Goal: Task Accomplishment & Management: Manage account settings

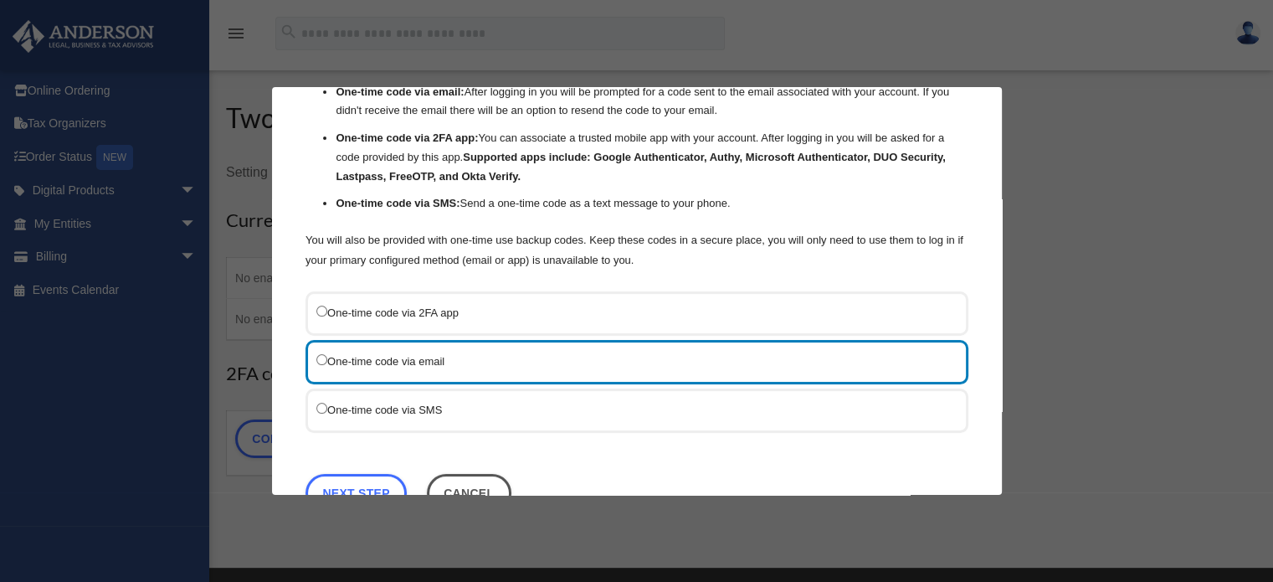
scroll to position [111, 0]
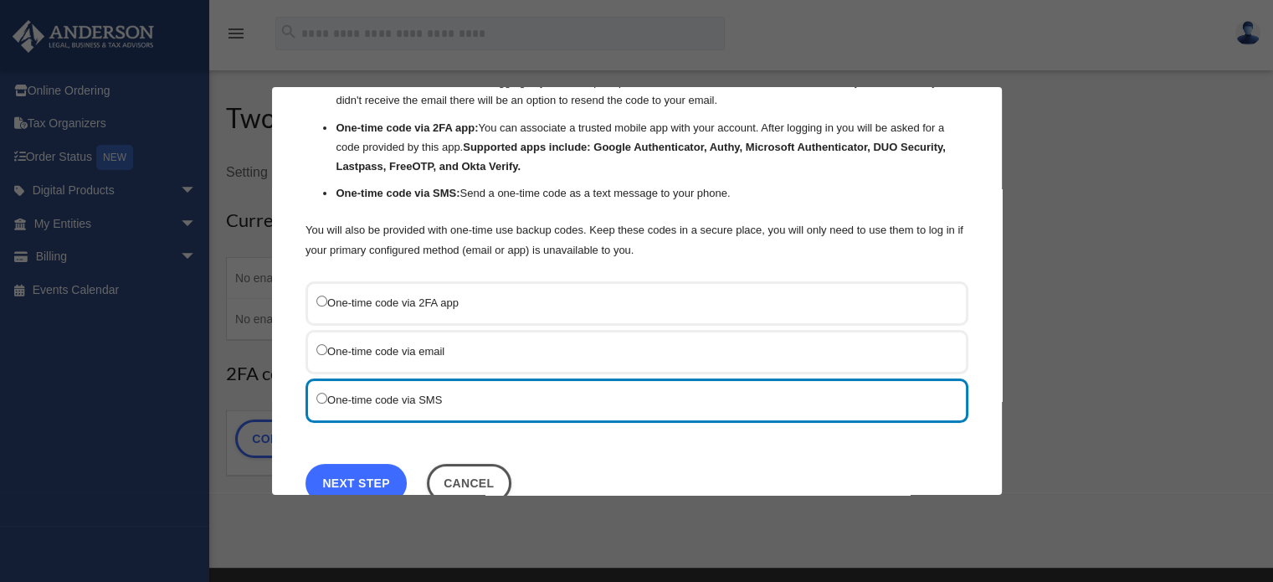
click at [339, 475] on link "Next Step" at bounding box center [356, 483] width 101 height 39
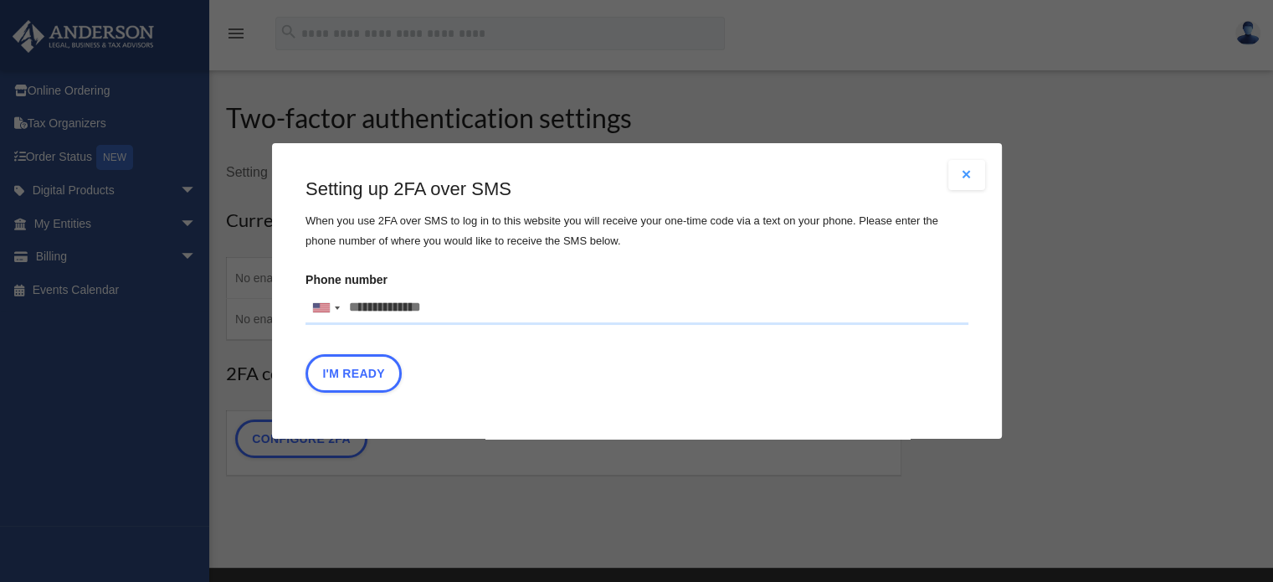
click at [382, 307] on input "Phone number United States +1 United Kingdom +44 Afghanistan (‫افغانستان‬‎) +93…" at bounding box center [637, 307] width 663 height 33
type input "**********"
click at [342, 368] on button "I'm Ready" at bounding box center [354, 373] width 96 height 39
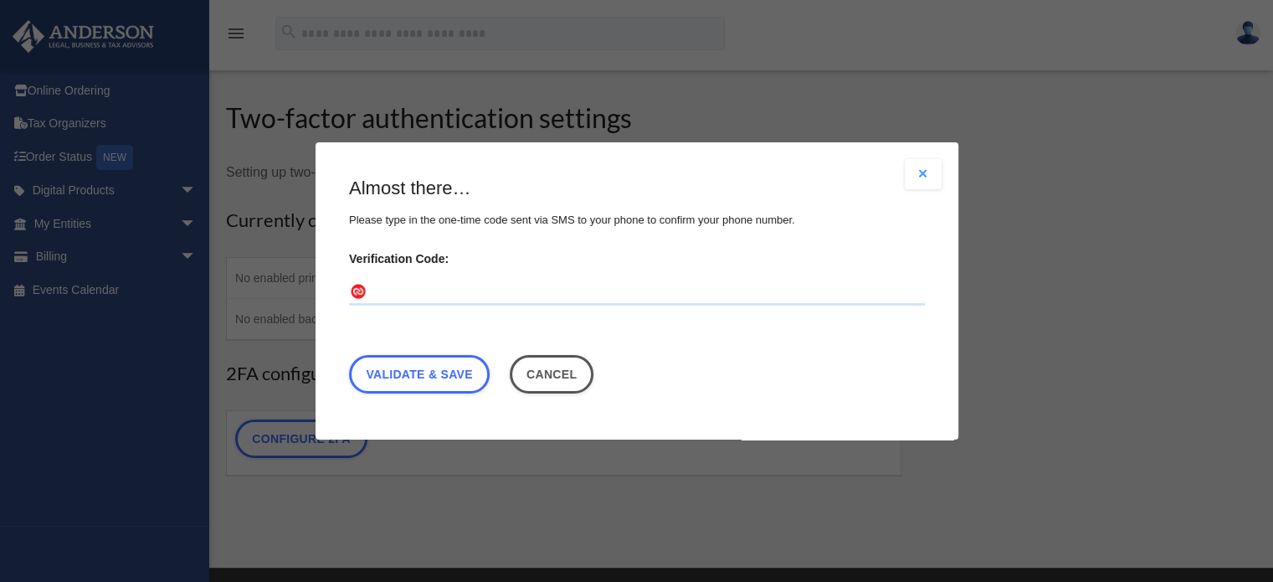
click at [395, 301] on input "Verification Code:" at bounding box center [637, 292] width 576 height 27
type input "******"
click at [423, 378] on link "Validate & Save" at bounding box center [419, 374] width 141 height 39
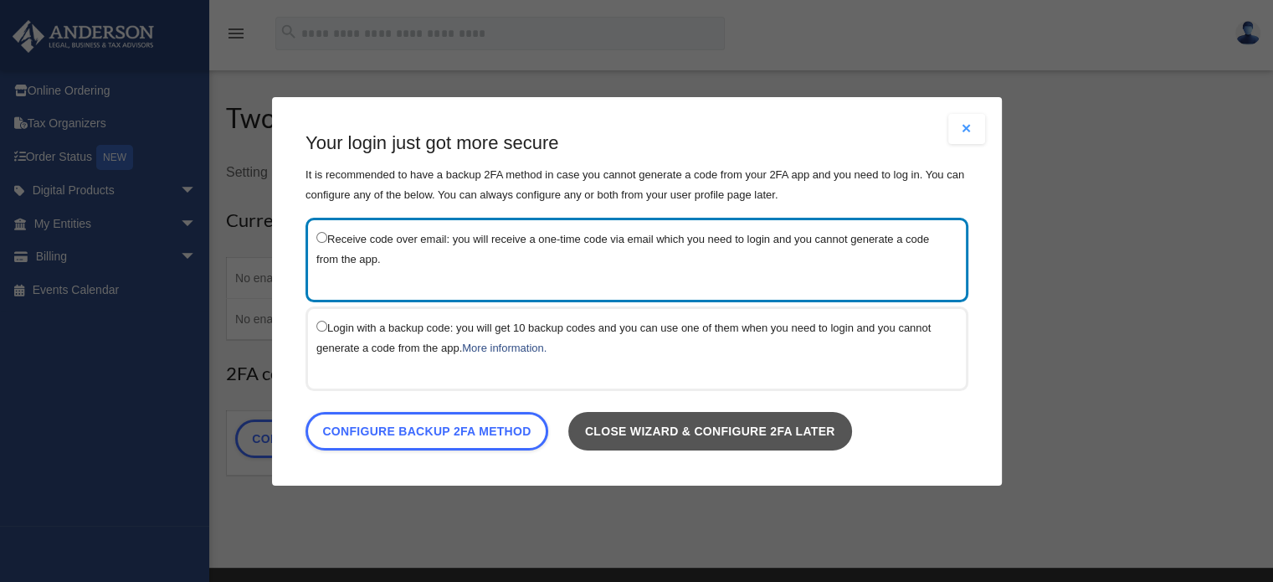
click at [664, 437] on link "Close wizard & configure 2FA later" at bounding box center [710, 430] width 284 height 39
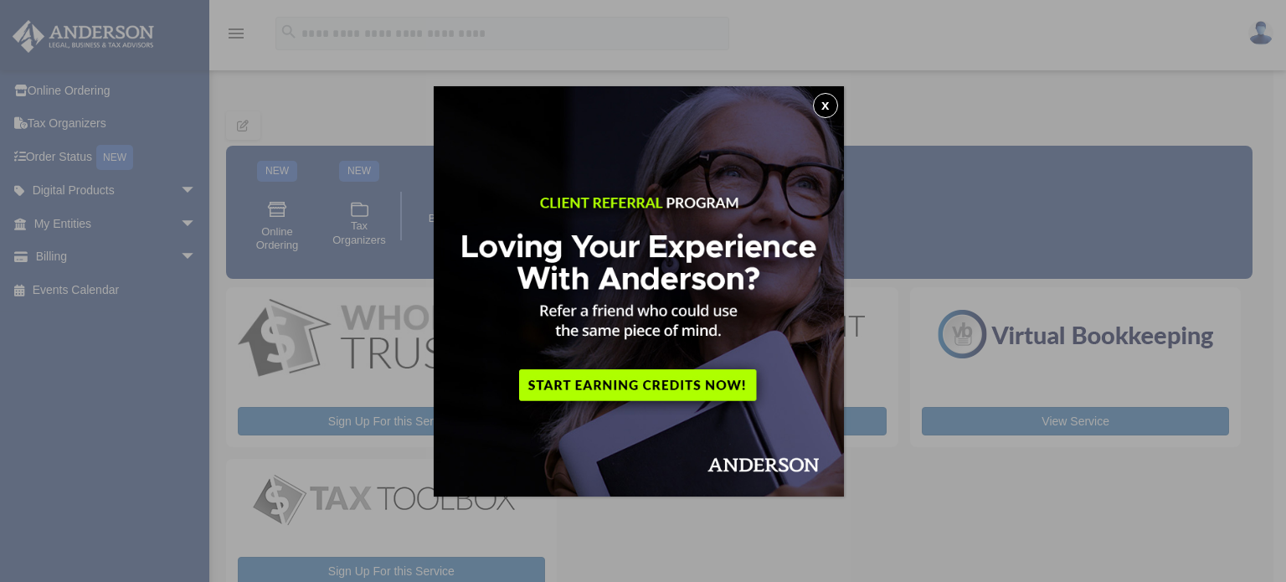
click at [832, 106] on button "x" at bounding box center [825, 105] width 25 height 25
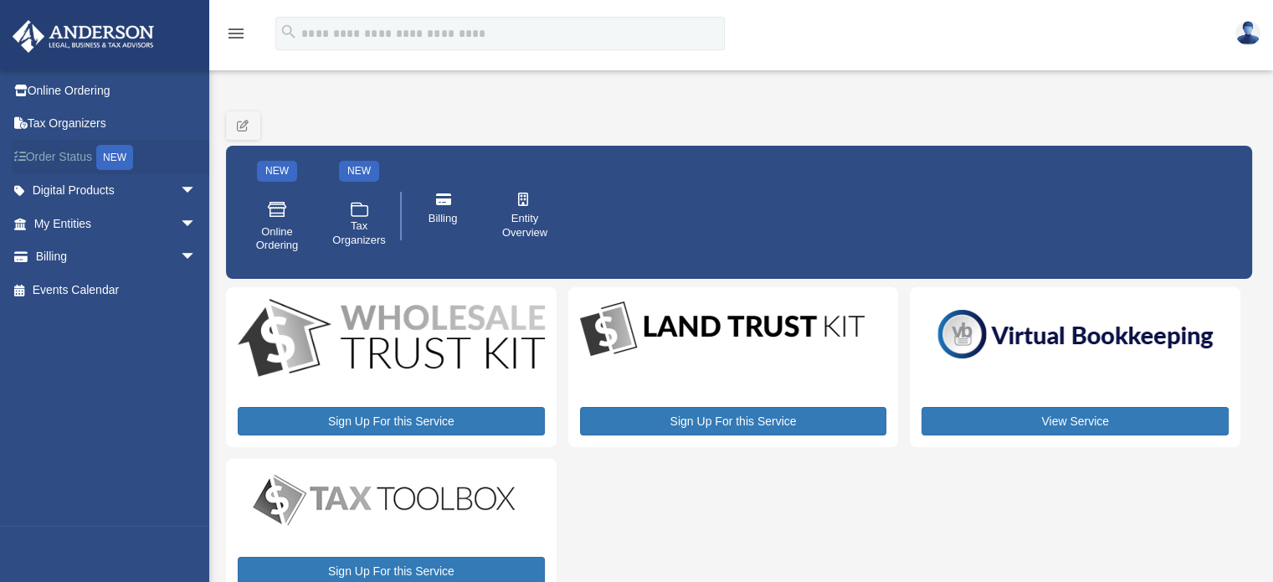
click at [107, 152] on div "NEW" at bounding box center [114, 157] width 37 height 25
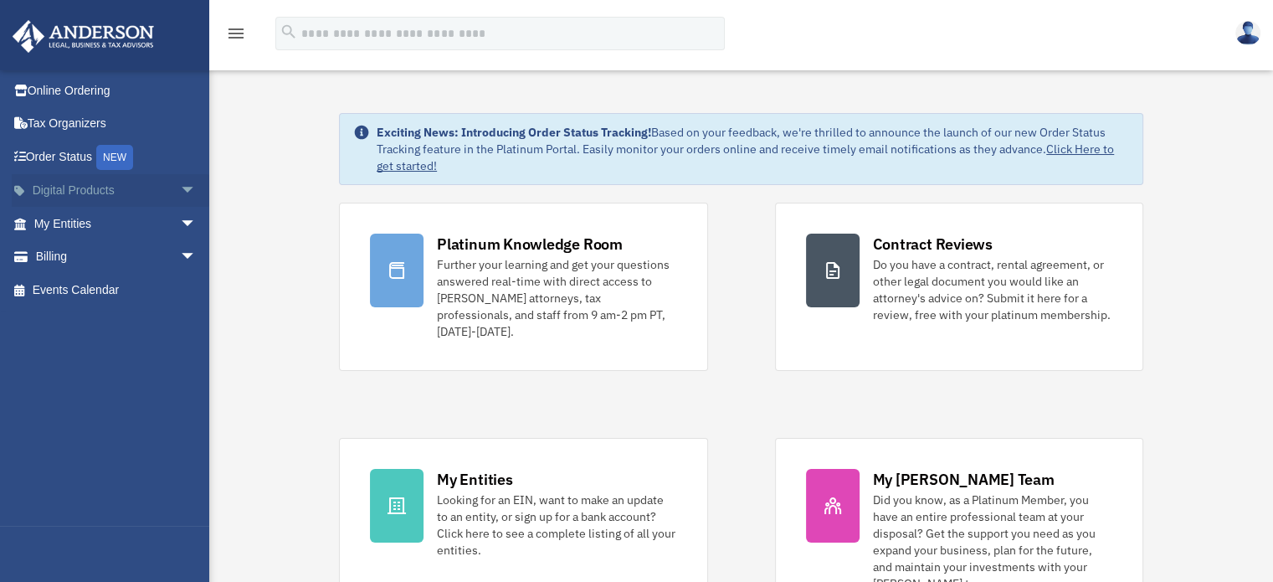
click at [107, 190] on link "Digital Products arrow_drop_down" at bounding box center [117, 190] width 210 height 33
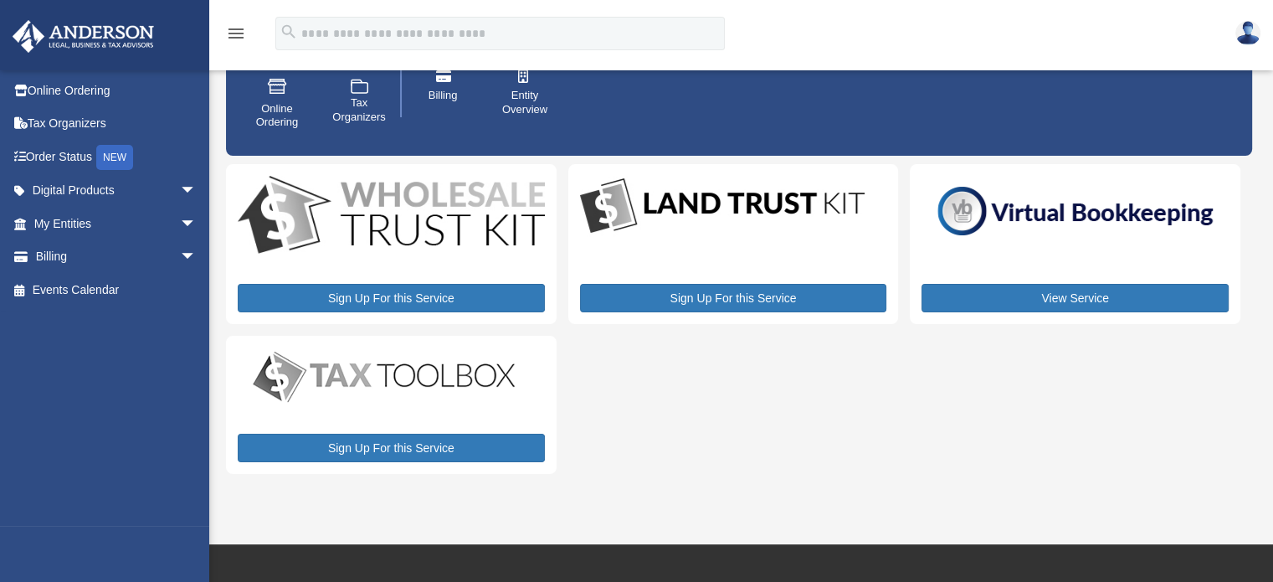
scroll to position [126, 0]
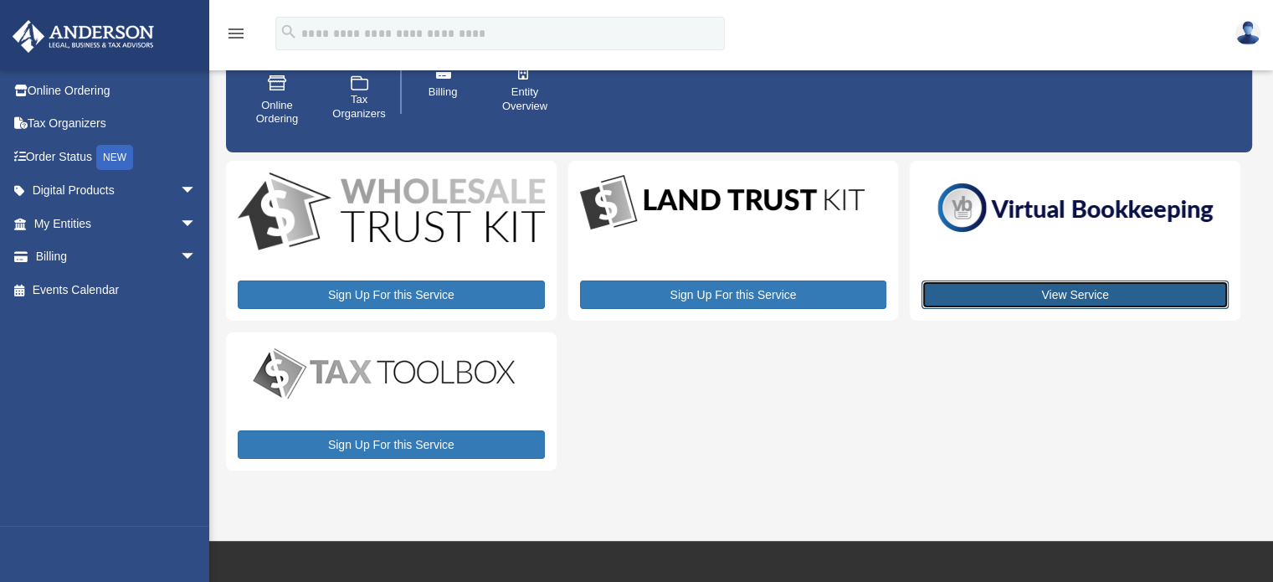
click at [1054, 294] on link "View Service" at bounding box center [1075, 294] width 307 height 28
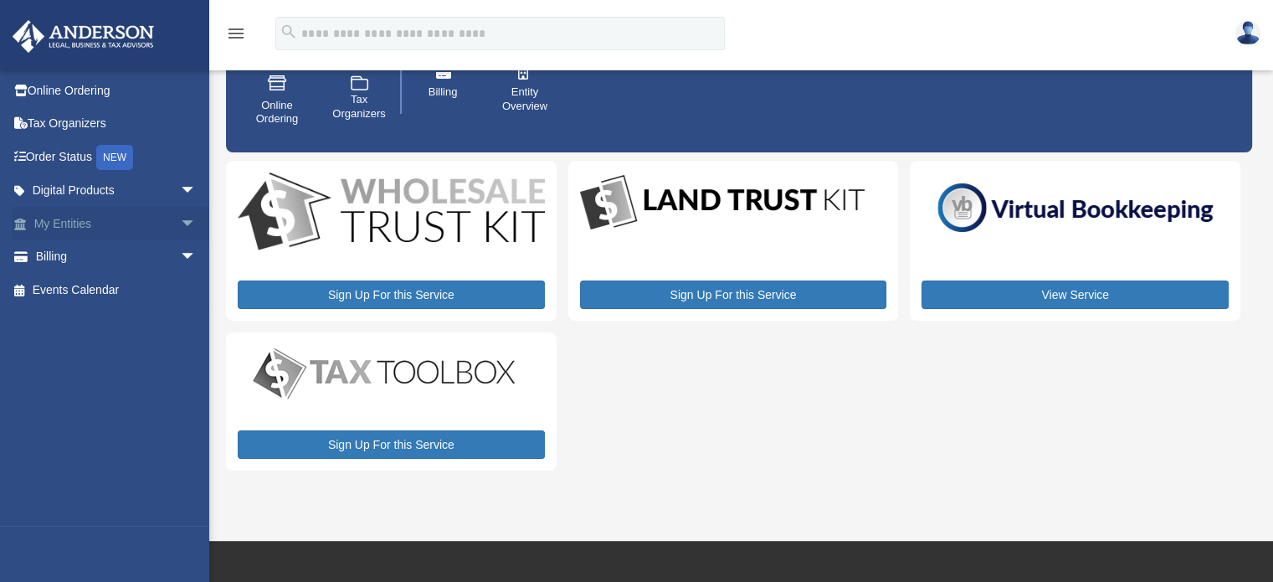
click at [67, 224] on link "My Entities arrow_drop_down" at bounding box center [117, 223] width 210 height 33
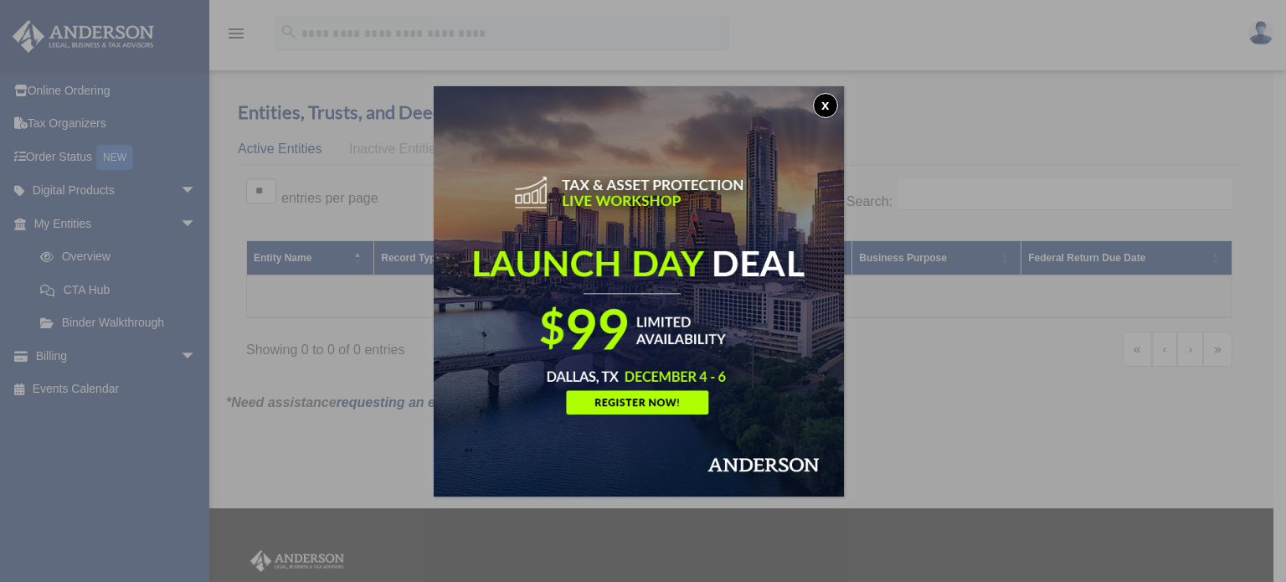
click at [827, 108] on button "x" at bounding box center [825, 105] width 25 height 25
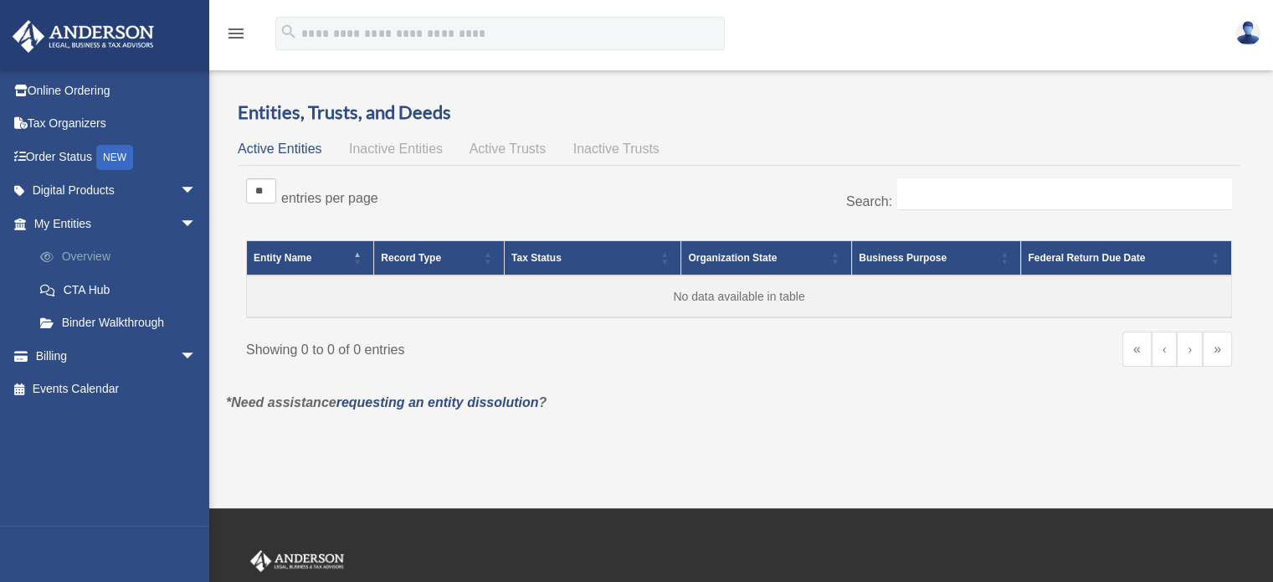
click at [88, 254] on link "Overview" at bounding box center [122, 256] width 198 height 33
click at [180, 188] on span "arrow_drop_down" at bounding box center [196, 191] width 33 height 34
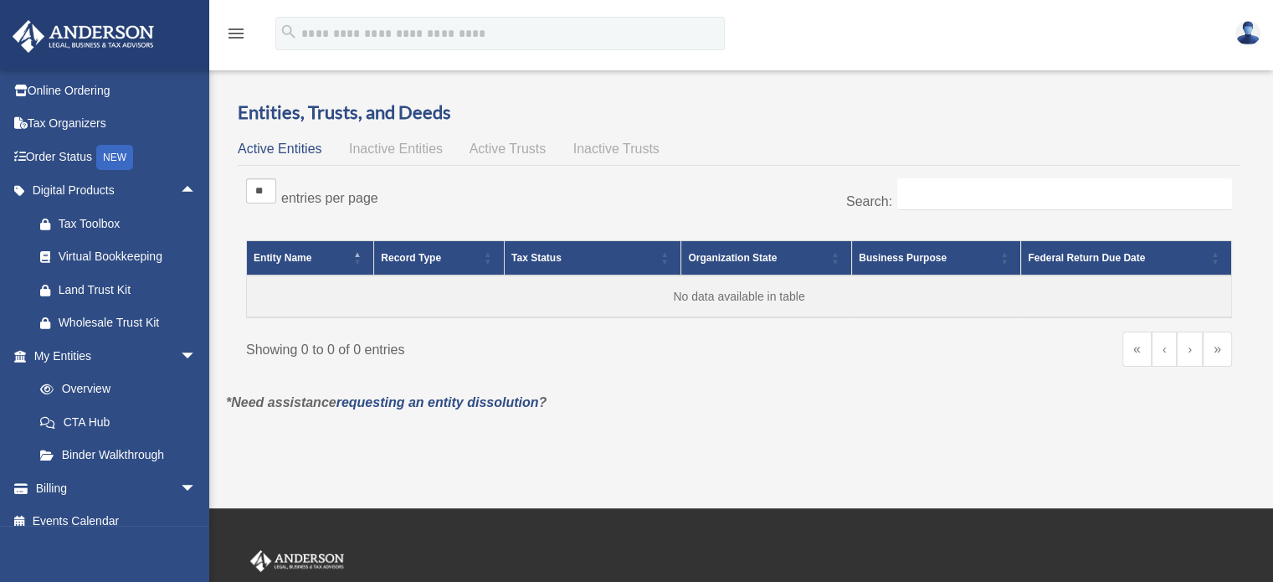
click at [1242, 37] on img at bounding box center [1248, 33] width 25 height 24
click at [898, 13] on div "menu search Site Menu add [EMAIL_ADDRESS][DOMAIN_NAME] Reset Password Logout" at bounding box center [637, 41] width 1248 height 57
click at [1247, 33] on img at bounding box center [1248, 33] width 25 height 24
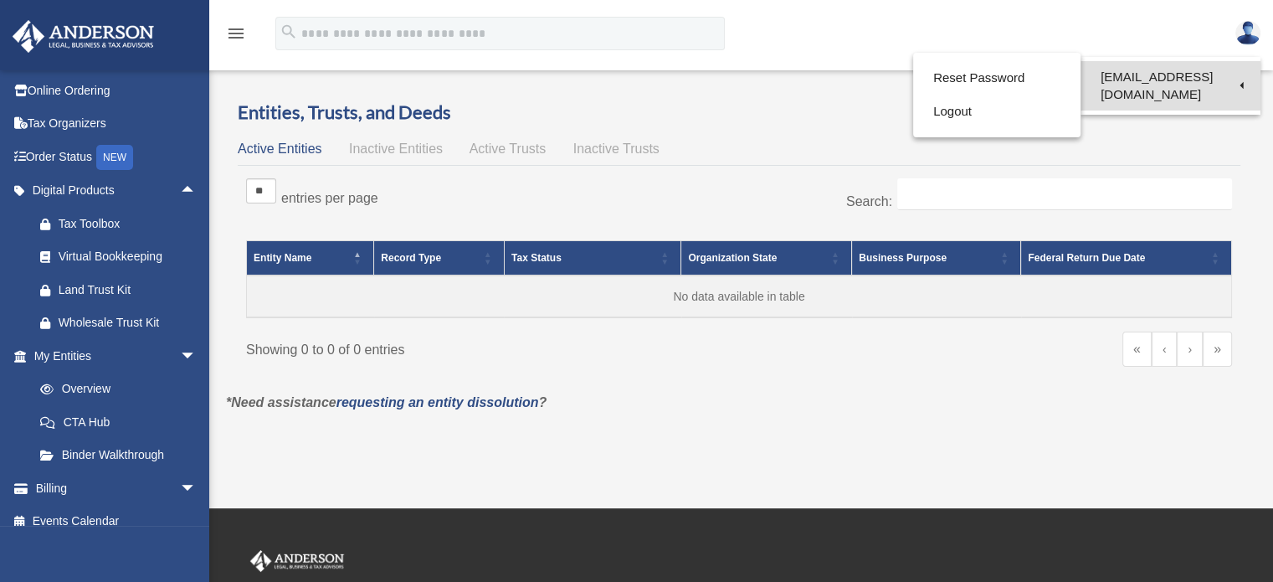
click at [1194, 75] on link "[EMAIL_ADDRESS][DOMAIN_NAME]" at bounding box center [1171, 85] width 180 height 49
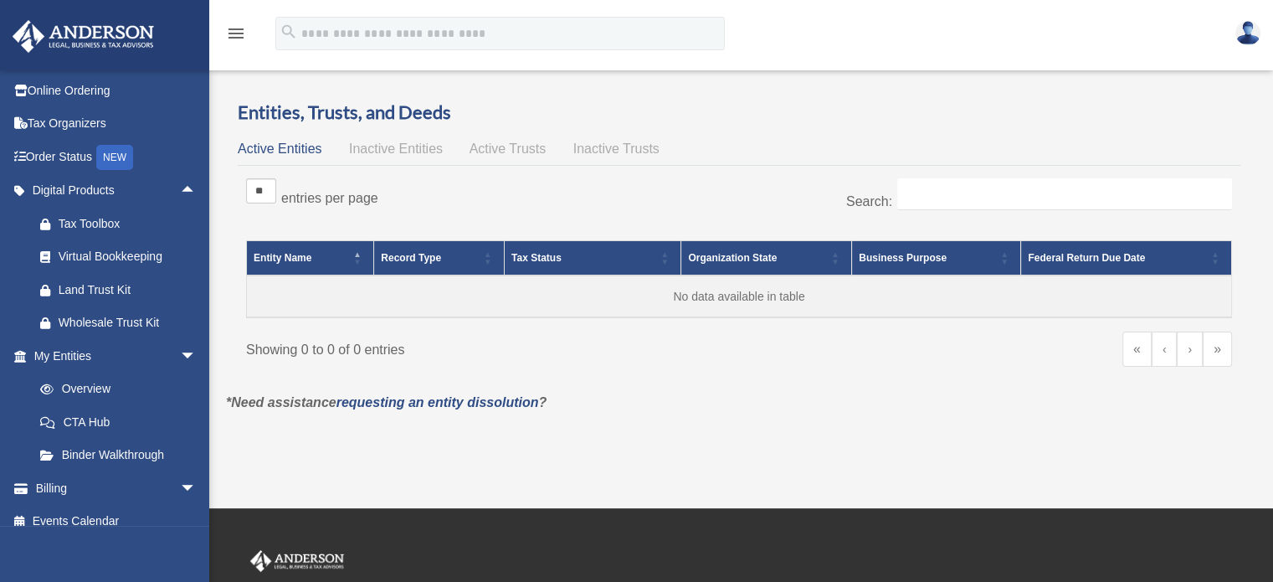
click at [1194, 75] on div "Overview date_range Published on Last updated [DATE] [DATE] by [PERSON_NAME] Ad…" at bounding box center [741, 264] width 1064 height 386
click at [1247, 36] on img at bounding box center [1248, 33] width 25 height 24
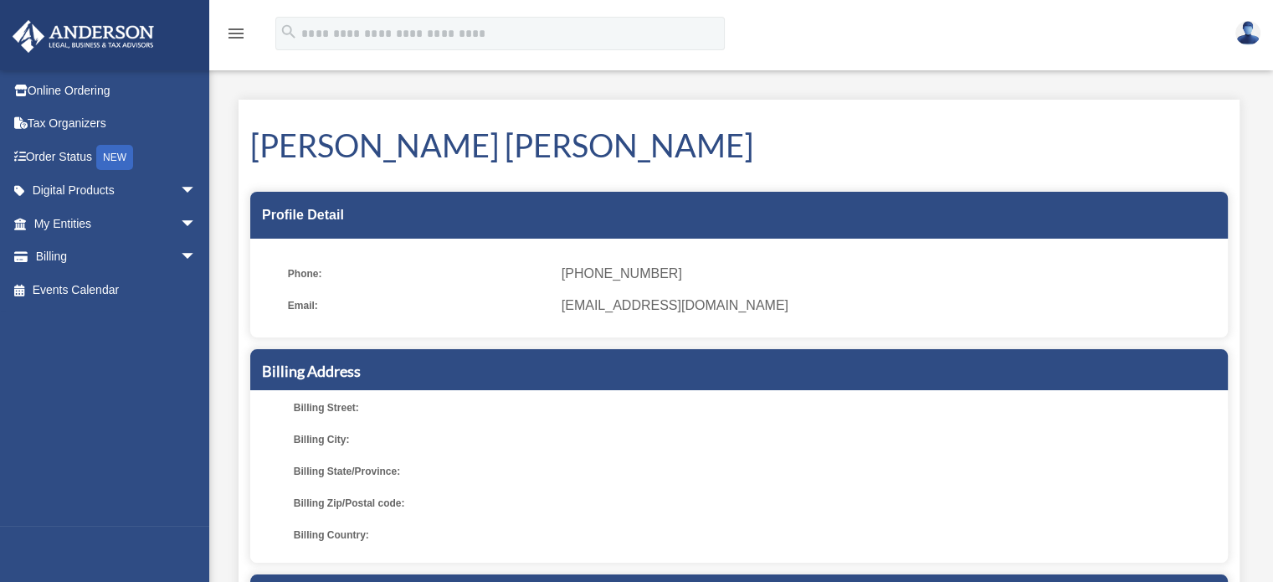
click at [1245, 39] on img at bounding box center [1248, 33] width 25 height 24
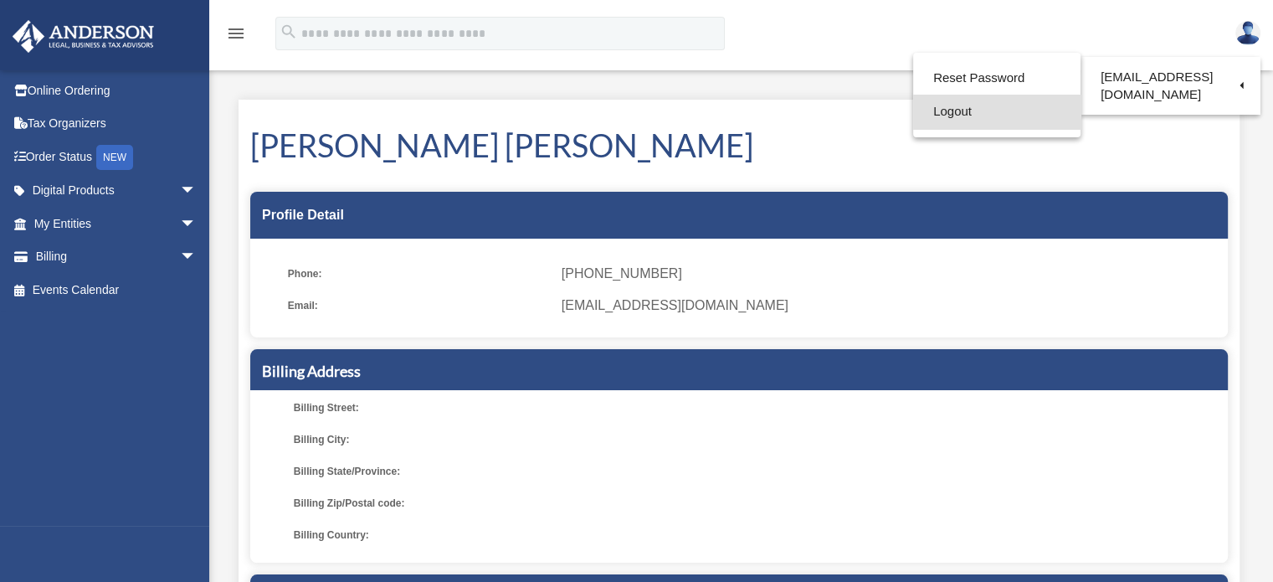
click at [938, 115] on link "Logout" at bounding box center [996, 112] width 167 height 34
